Goal: Task Accomplishment & Management: Manage account settings

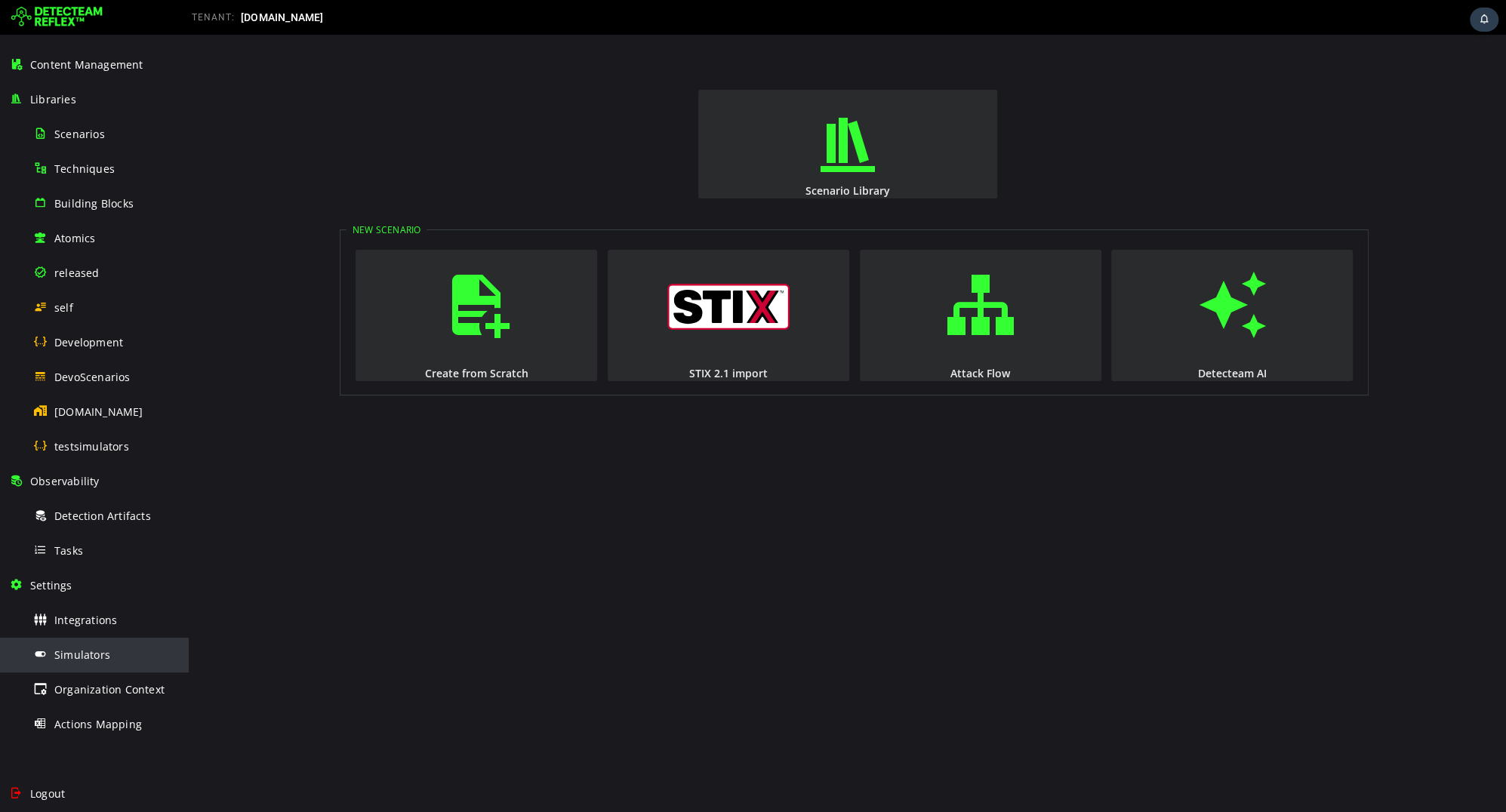
scroll to position [125, 0]
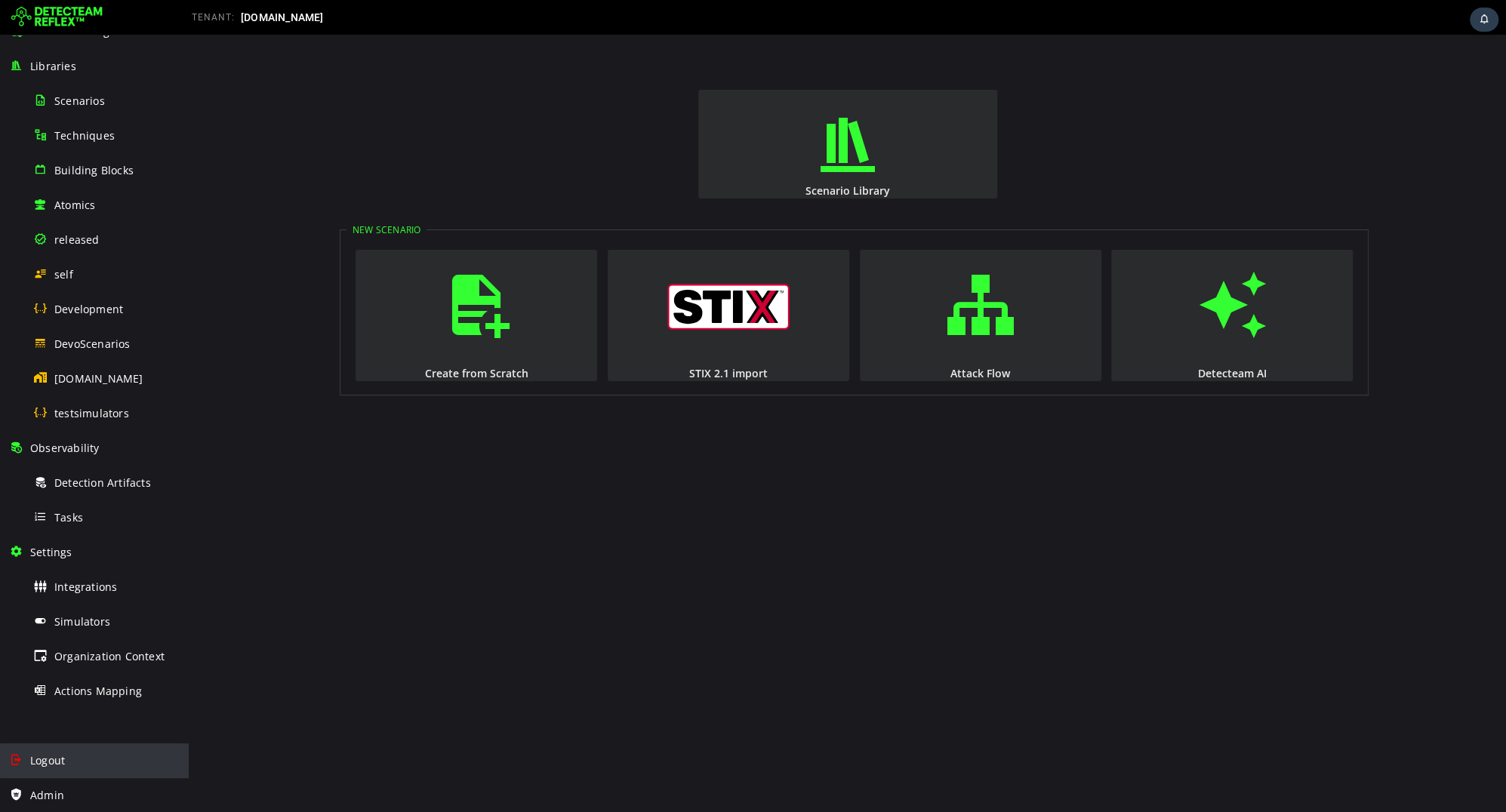
click at [88, 762] on div "Logout" at bounding box center [93, 760] width 170 height 34
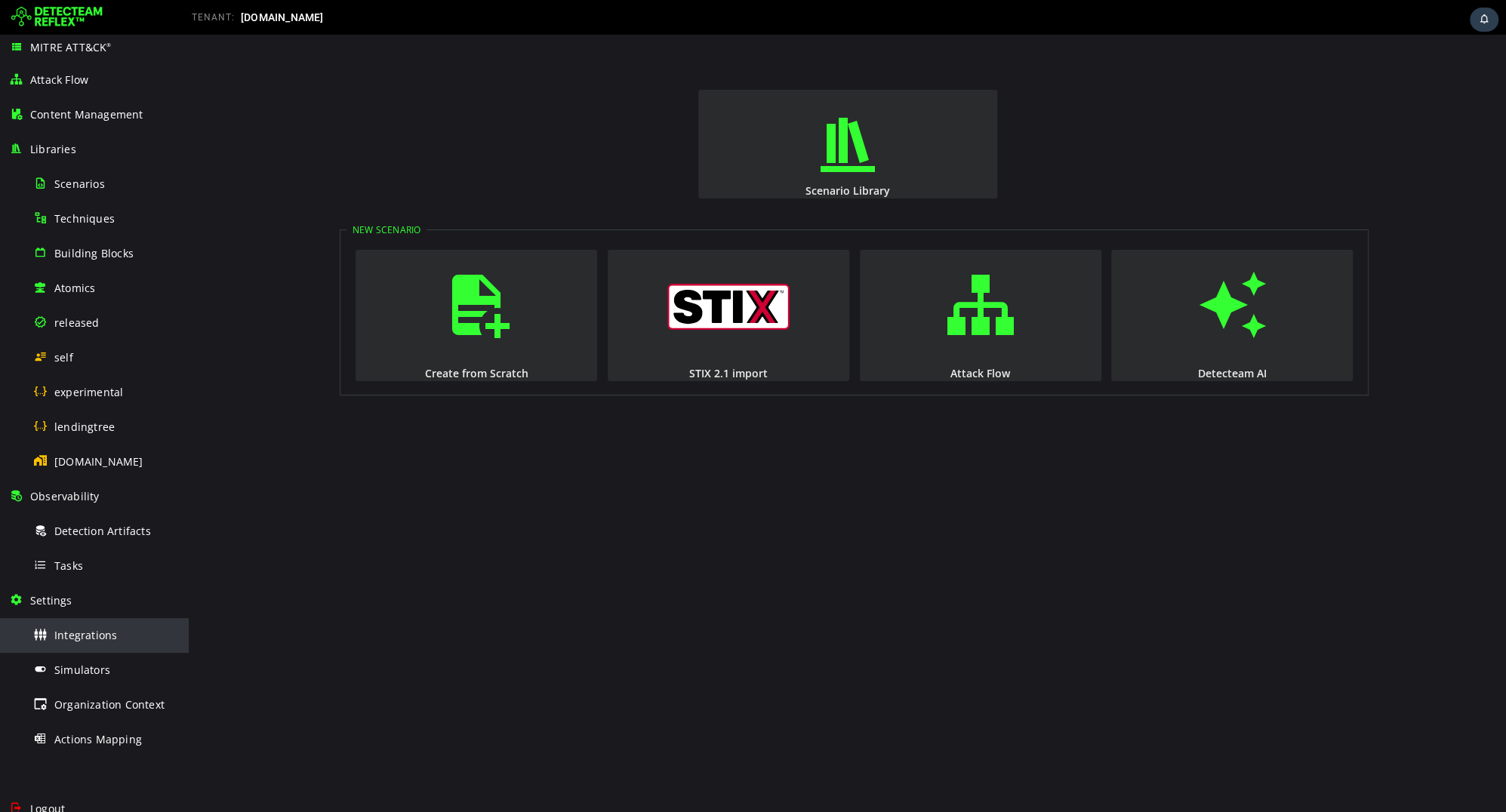
scroll to position [91, 0]
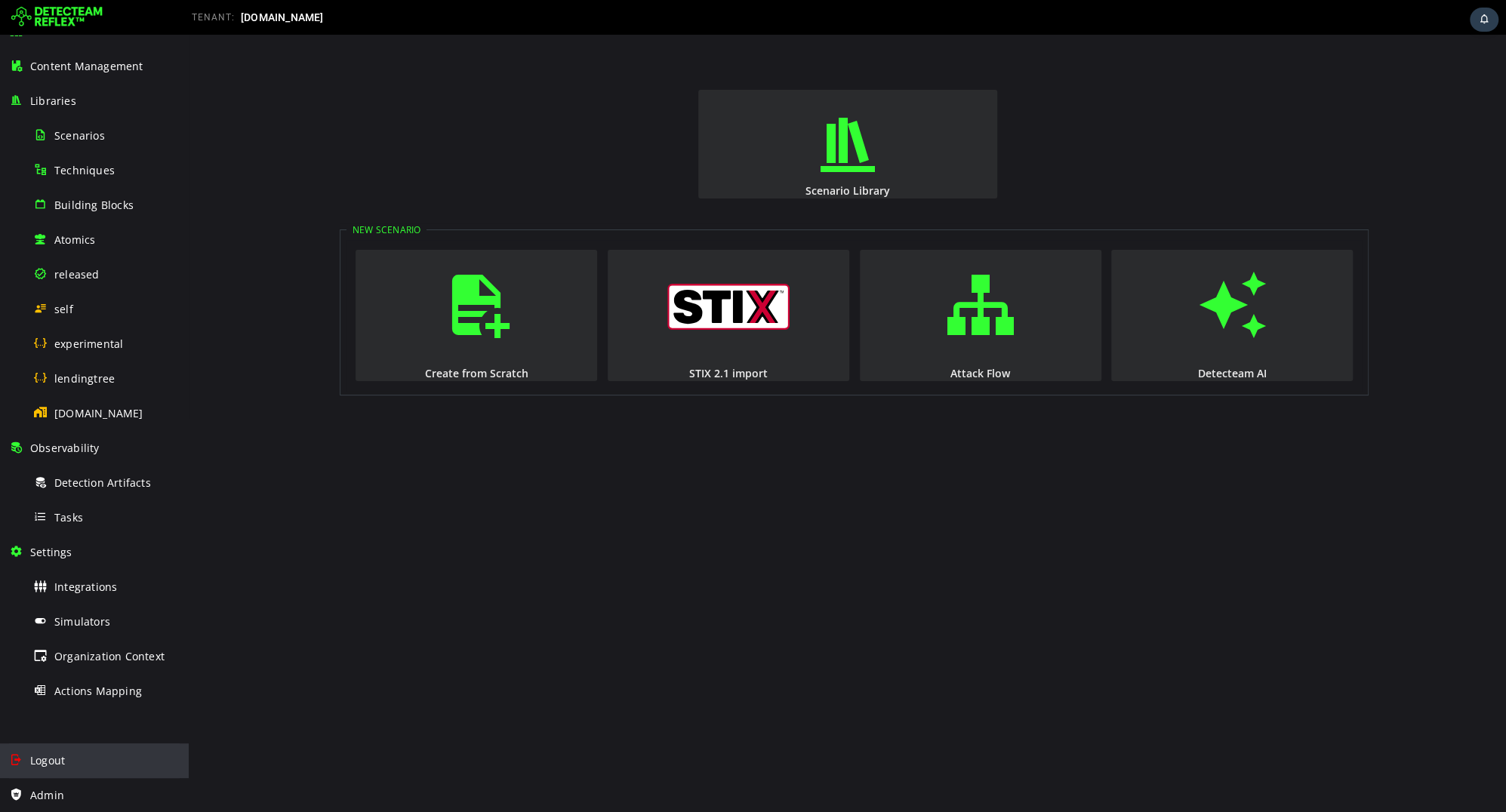
click at [48, 760] on span "Logout" at bounding box center [47, 760] width 34 height 14
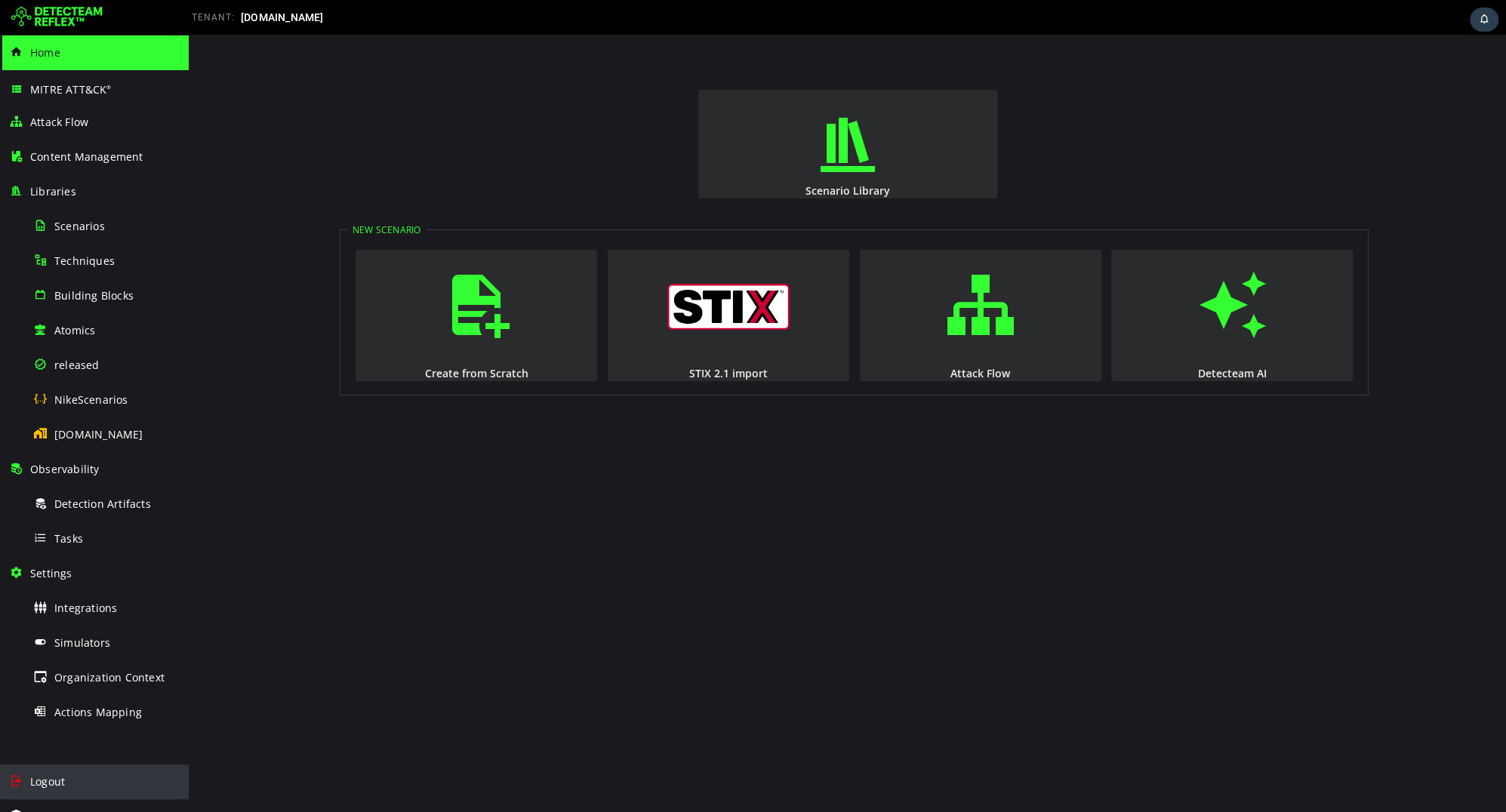
click at [56, 787] on span "Logout" at bounding box center [47, 781] width 34 height 14
click at [43, 778] on span "Logout" at bounding box center [47, 781] width 34 height 14
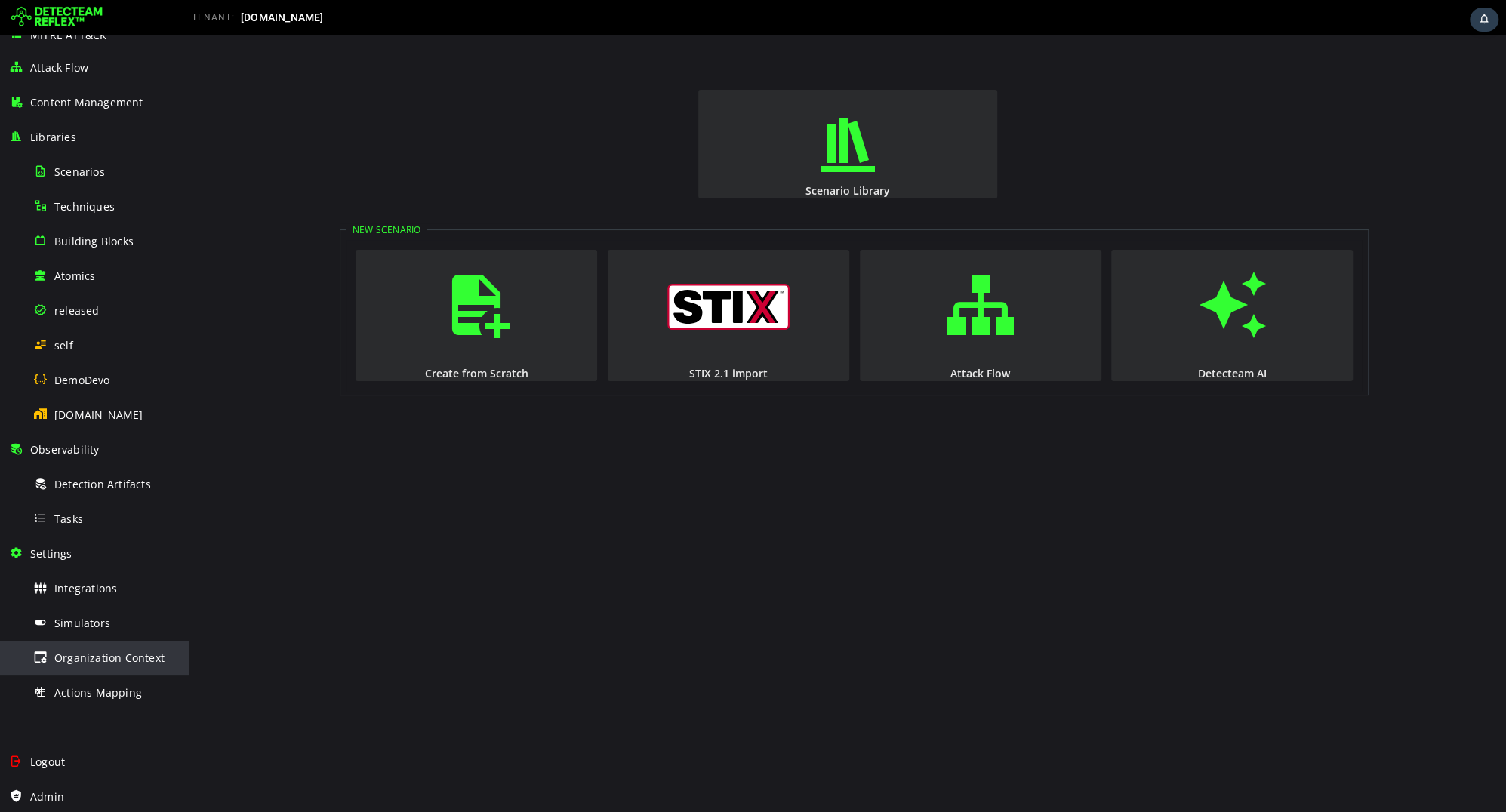
scroll to position [56, 0]
click at [65, 753] on span "Logout" at bounding box center [47, 760] width 34 height 14
